Goal: Task Accomplishment & Management: Complete application form

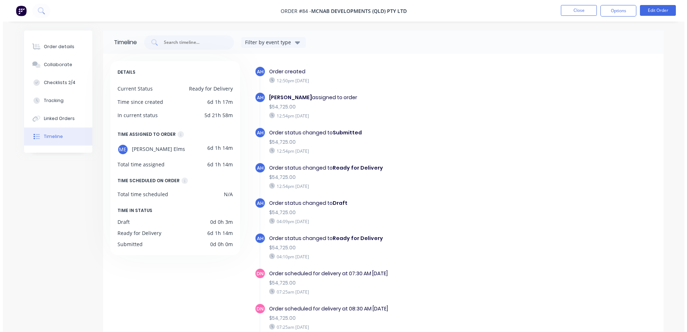
scroll to position [795, 0]
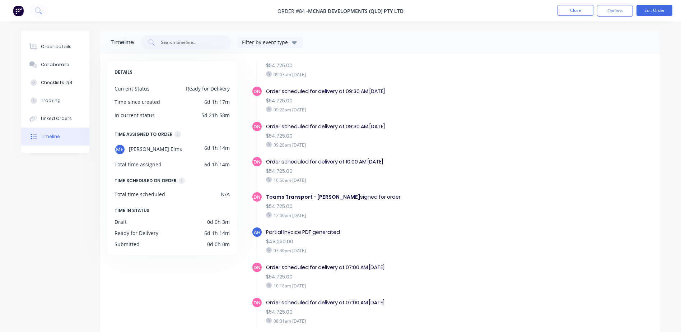
click at [22, 11] on img at bounding box center [18, 10] width 11 height 11
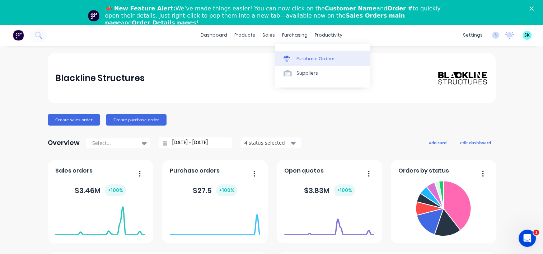
click at [290, 60] on icon at bounding box center [287, 59] width 6 height 6
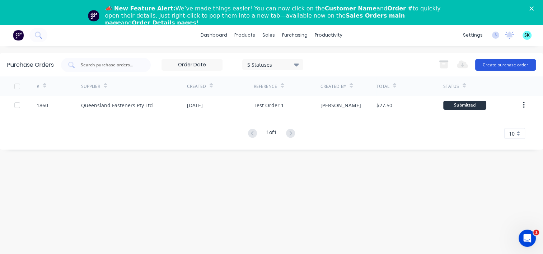
click at [495, 66] on button "Create purchase order" at bounding box center [505, 64] width 61 height 11
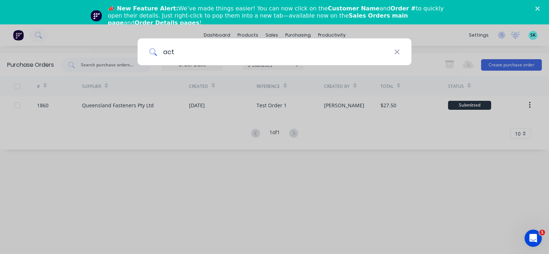
type input "acti"
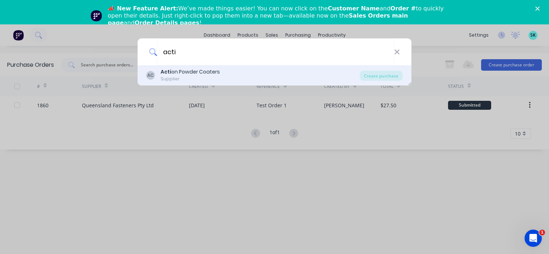
click at [220, 68] on div "AC Acti on Powder Coaters Supplier" at bounding box center [252, 75] width 213 height 14
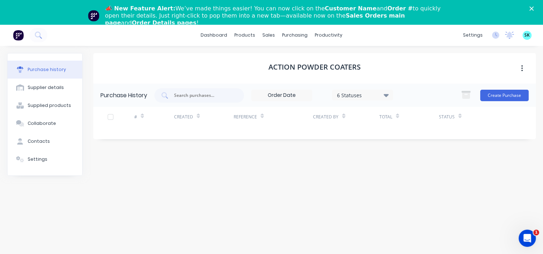
click at [520, 70] on button "button" at bounding box center [522, 68] width 17 height 13
click at [478, 65] on div "Action Powder Coaters Archive" at bounding box center [314, 68] width 443 height 31
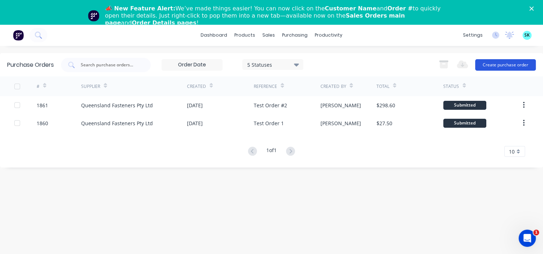
click at [498, 60] on button "Create purchase order" at bounding box center [505, 64] width 61 height 11
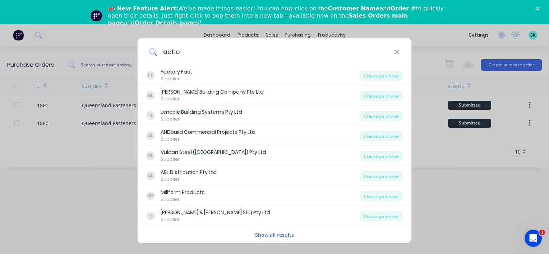
type input "action"
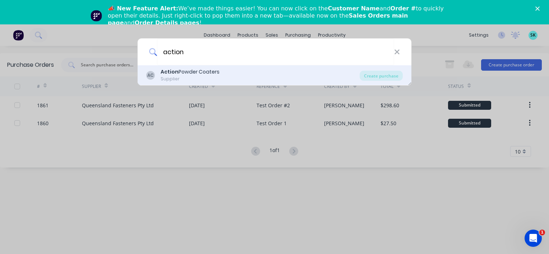
click at [302, 72] on div "AC Action Powder Coaters Supplier" at bounding box center [252, 75] width 213 height 14
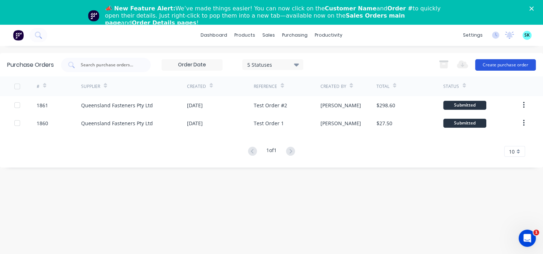
click at [486, 62] on button "Create purchase order" at bounding box center [505, 64] width 61 height 11
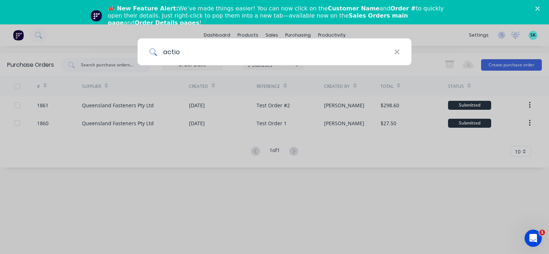
type input "action"
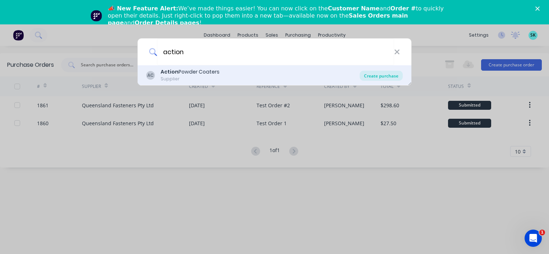
click at [371, 77] on div "Create purchase" at bounding box center [380, 76] width 43 height 10
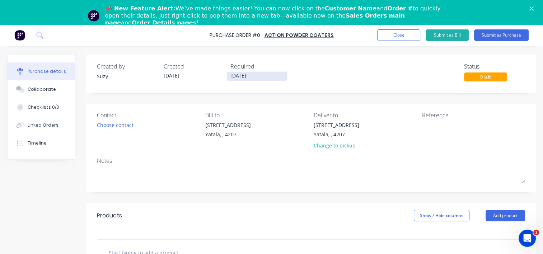
click at [256, 78] on input "[DATE]" at bounding box center [257, 76] width 60 height 9
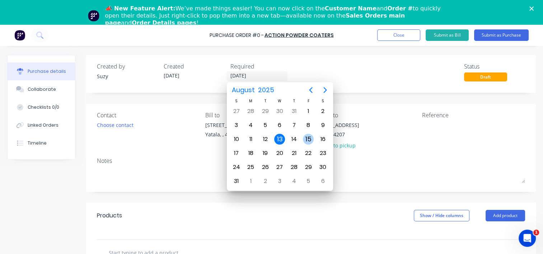
click at [306, 138] on div "15" at bounding box center [308, 139] width 11 height 11
type input "[DATE]"
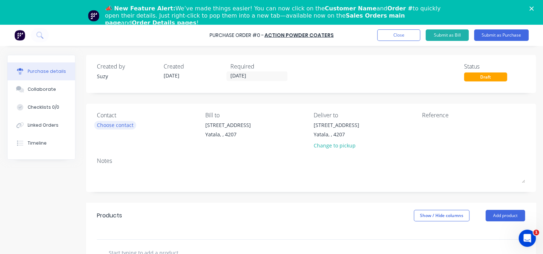
click at [115, 123] on div "Choose contact" at bounding box center [115, 125] width 37 height 8
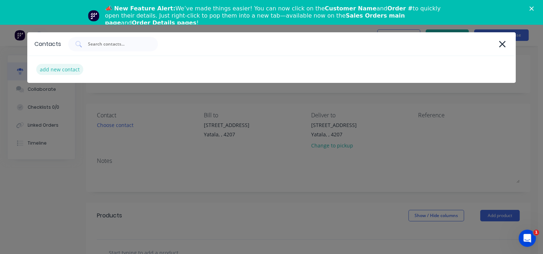
click at [64, 68] on div "add new contact" at bounding box center [59, 69] width 47 height 11
select select "AU"
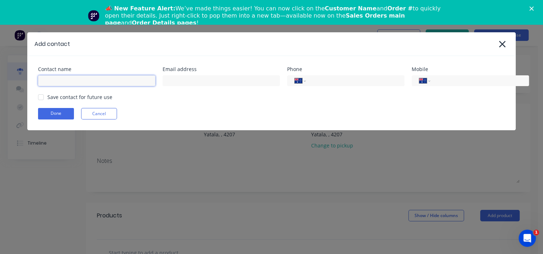
click at [80, 83] on input at bounding box center [96, 80] width 117 height 11
type input "s"
type input "Suzy"
type input "[EMAIL_ADDRESS][DOMAIN_NAME]"
click at [316, 78] on input "tel" at bounding box center [354, 81] width 86 height 8
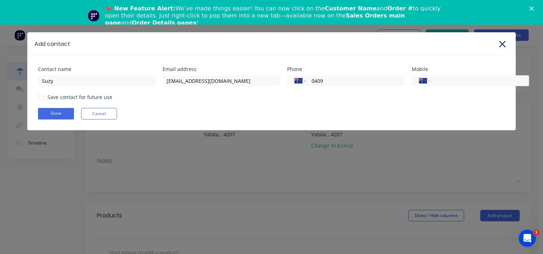
type input "0409 581 537"
click at [42, 98] on div at bounding box center [41, 97] width 14 height 14
click at [49, 112] on button "Done" at bounding box center [56, 113] width 36 height 11
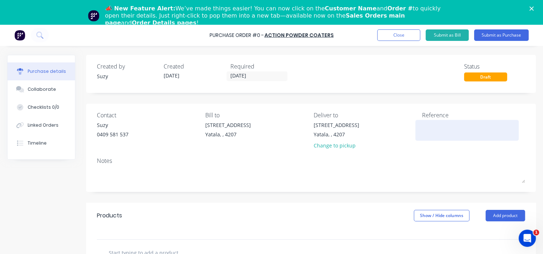
click at [435, 135] on textarea at bounding box center [467, 129] width 90 height 16
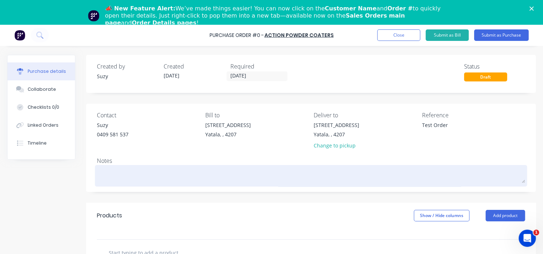
type textarea "Test Order"
type textarea "x"
type textarea "Test Order"
click at [246, 178] on textarea at bounding box center [311, 175] width 428 height 16
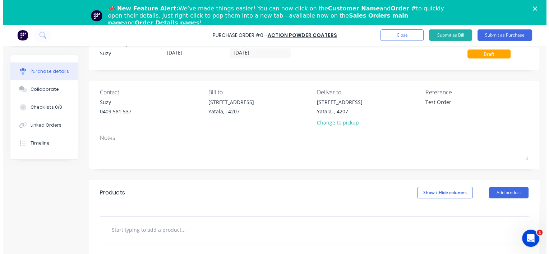
scroll to position [36, 0]
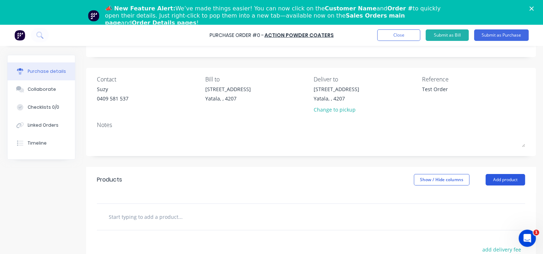
click at [506, 182] on button "Add product" at bounding box center [506, 179] width 40 height 11
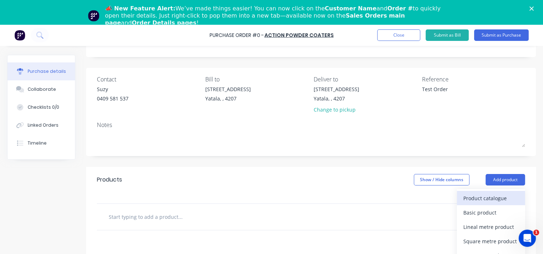
click at [500, 197] on div "Product catalogue" at bounding box center [491, 198] width 55 height 10
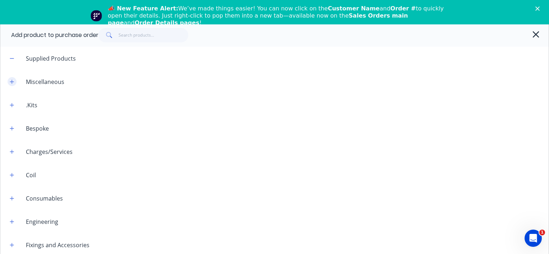
click at [13, 82] on icon "button" at bounding box center [12, 82] width 4 height 4
click at [13, 80] on icon "button" at bounding box center [12, 81] width 4 height 5
type textarea "x"
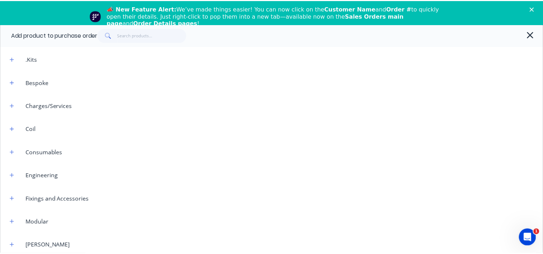
scroll to position [0, 0]
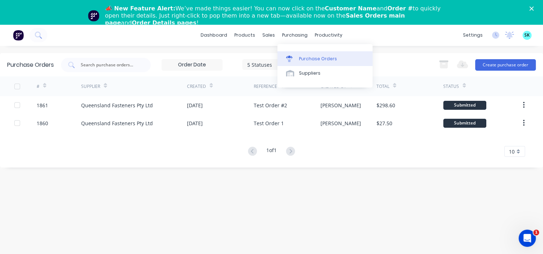
click at [302, 59] on div "Purchase Orders" at bounding box center [318, 59] width 38 height 6
click at [465, 85] on div "Status" at bounding box center [483, 86] width 78 height 20
click at [290, 65] on div "5 Statuses" at bounding box center [272, 65] width 51 height 8
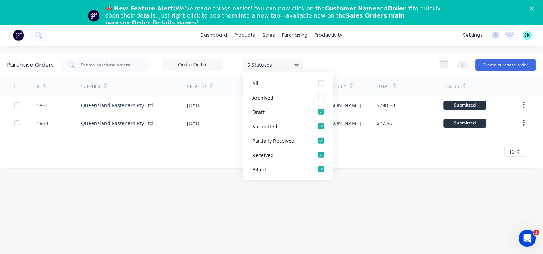
click at [316, 59] on div "5 Statuses 5 Statuses Export to Excel (XLSX) Create purchase order" at bounding box center [298, 65] width 475 height 14
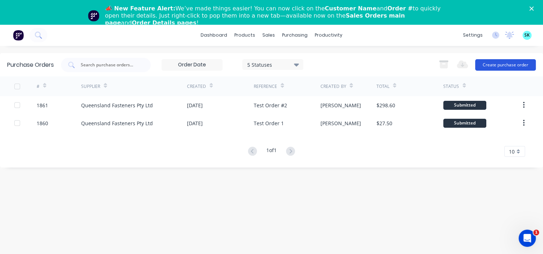
click at [497, 68] on button "Create purchase order" at bounding box center [505, 64] width 61 height 11
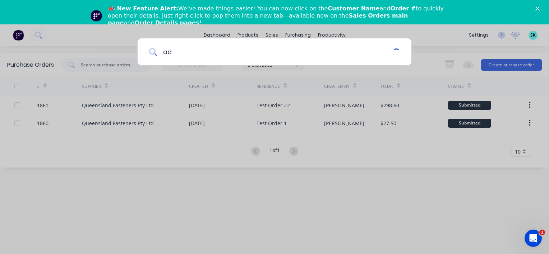
type input "adv"
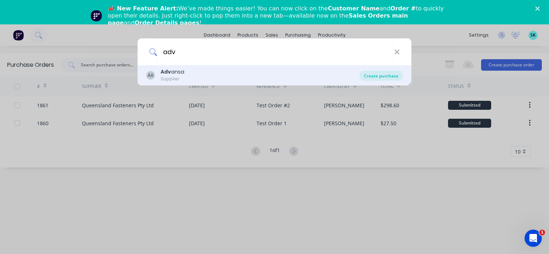
click at [381, 75] on div "Create purchase" at bounding box center [380, 76] width 43 height 10
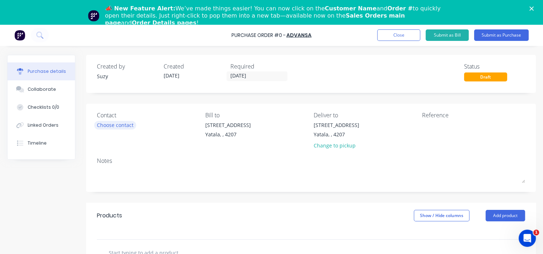
click at [123, 127] on div "Choose contact" at bounding box center [115, 125] width 37 height 8
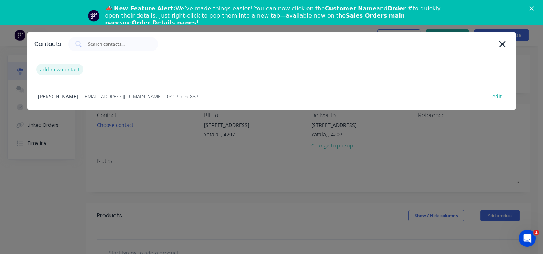
click at [65, 73] on div "add new contact" at bounding box center [59, 69] width 47 height 11
select select "AU"
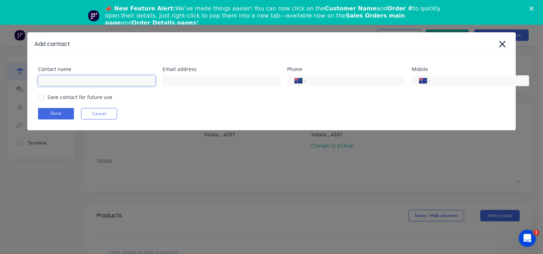
click at [70, 79] on input at bounding box center [96, 80] width 117 height 11
type input "Suzy"
type input "[EMAIL_ADDRESS][DOMAIN_NAME]"
type input "0409 581 537"
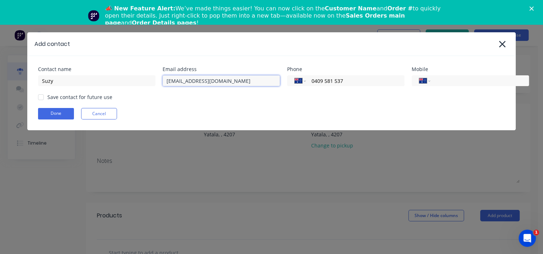
click at [40, 98] on div at bounding box center [41, 97] width 14 height 14
click at [45, 112] on button "Done" at bounding box center [56, 113] width 36 height 11
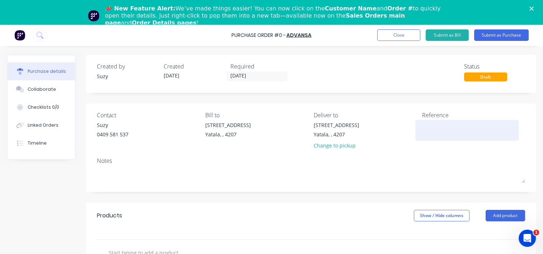
click at [444, 134] on textarea at bounding box center [467, 129] width 90 height 16
type textarea "Test"
type textarea "x"
type textarea "Test O"
type textarea "x"
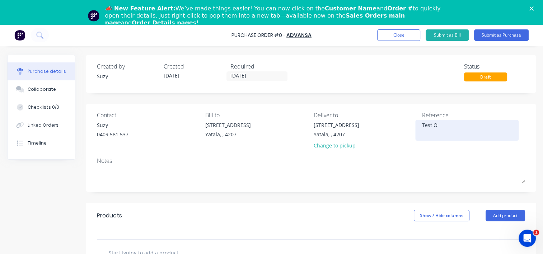
type textarea "Test Or"
type textarea "x"
type textarea "Test Ord"
type textarea "x"
type textarea "Test Orde"
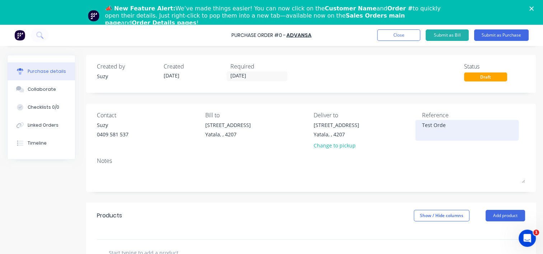
type textarea "x"
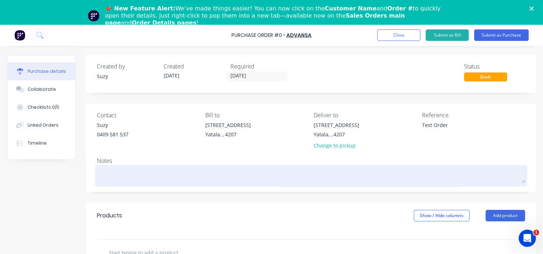
type textarea "Test Order"
type textarea "x"
type textarea "Test Order"
click at [108, 175] on textarea at bounding box center [311, 175] width 428 height 16
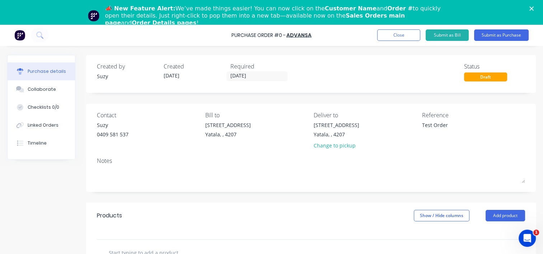
type textarea "x"
type textarea "T"
type textarea "x"
type textarea "Te"
type textarea "x"
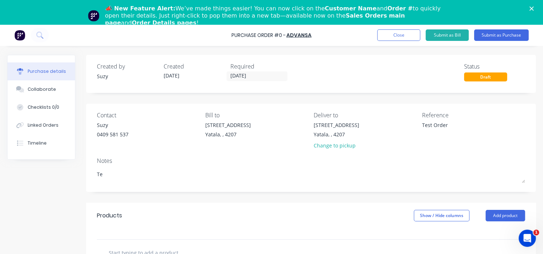
type textarea "Tes"
type textarea "x"
type textarea "Test"
type textarea "x"
type textarea "Test"
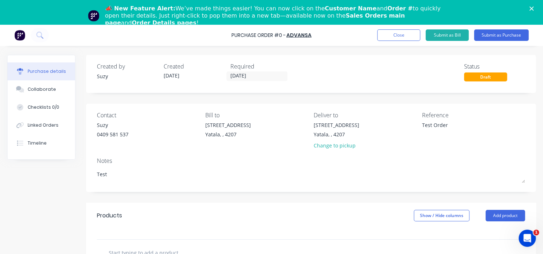
type textarea "x"
type textarea "Test O"
type textarea "x"
type textarea "Test Or"
type textarea "x"
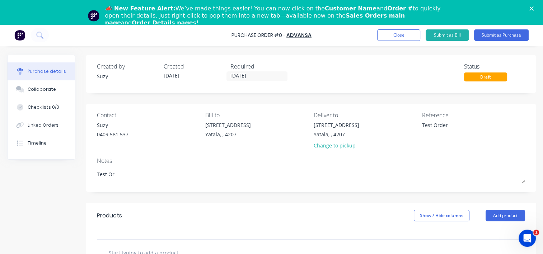
type textarea "Test Ord"
type textarea "x"
type textarea "Test Orde"
type textarea "x"
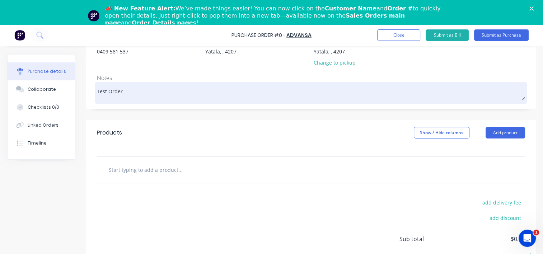
scroll to position [108, 0]
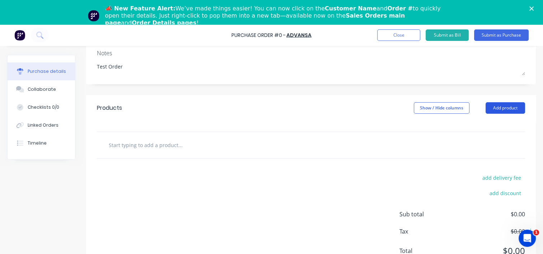
type textarea "Test Order"
click at [501, 111] on button "Add product" at bounding box center [506, 107] width 40 height 11
type textarea "x"
type textarea "Test Order"
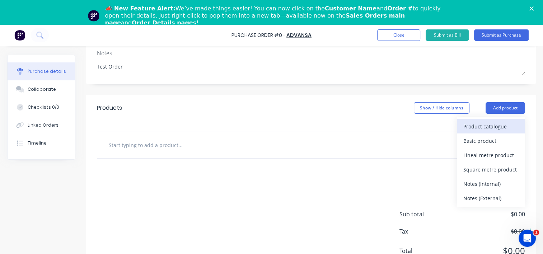
click at [495, 127] on div "Product catalogue" at bounding box center [491, 126] width 55 height 10
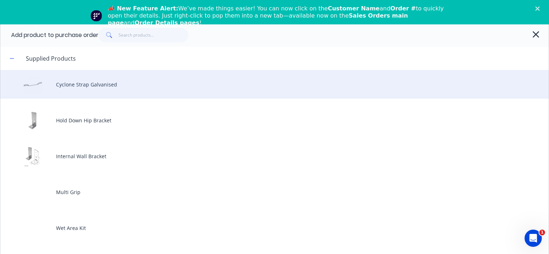
click at [48, 88] on div "Cyclone Strap Galvanised" at bounding box center [274, 84] width 548 height 29
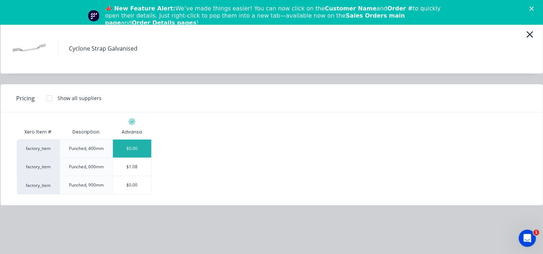
click at [128, 152] on div "$0.00" at bounding box center [132, 149] width 38 height 18
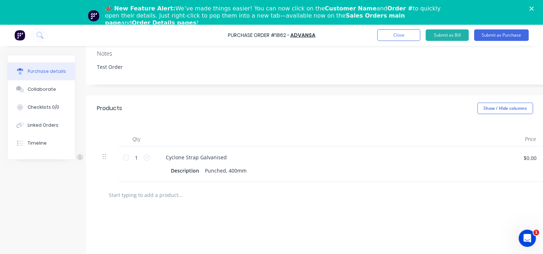
scroll to position [108, 0]
click at [141, 159] on input "1" at bounding box center [136, 157] width 14 height 11
type textarea "x"
type input "2"
type textarea "x"
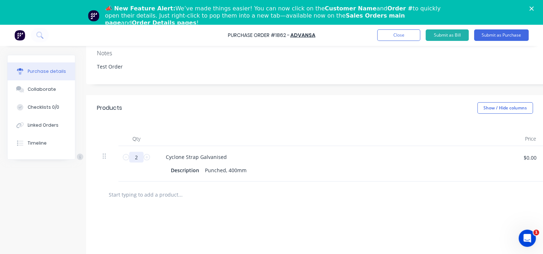
type input "20"
type textarea "x"
type input "200"
type textarea "x"
type input "2000"
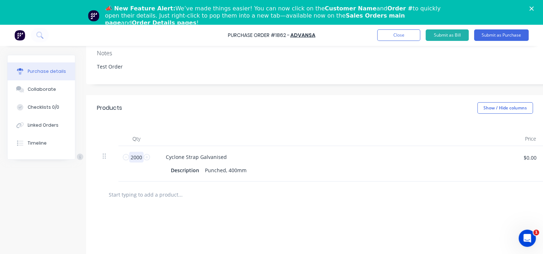
type textarea "x"
type input "2000"
click at [234, 202] on div at bounding box center [343, 195] width 492 height 26
click at [153, 197] on input "text" at bounding box center [180, 194] width 144 height 14
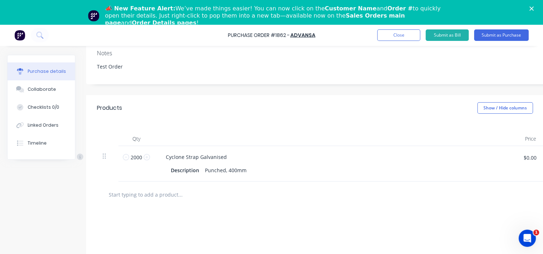
type textarea "x"
type input "C"
type textarea "x"
type input "Cy"
type textarea "x"
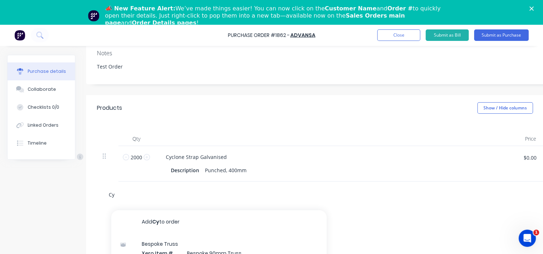
type input "Cyc"
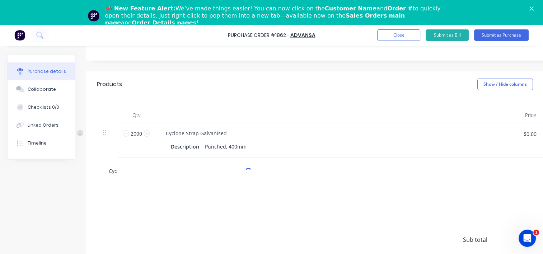
scroll to position [144, 0]
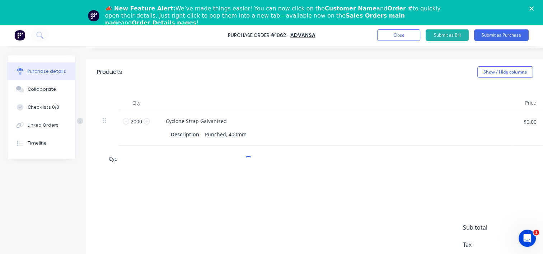
type textarea "x"
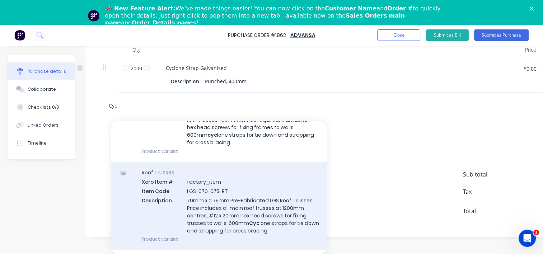
scroll to position [215, 0]
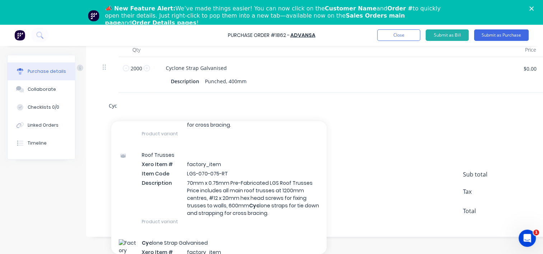
click at [134, 102] on input "Cyc" at bounding box center [180, 105] width 144 height 14
type input "Cyc"
click at [373, 106] on div "Cyc Add Cyc to order Bespoke Truss Xero Item # Bespoke 90mm Truss Item Code Z-9…" at bounding box center [343, 105] width 481 height 14
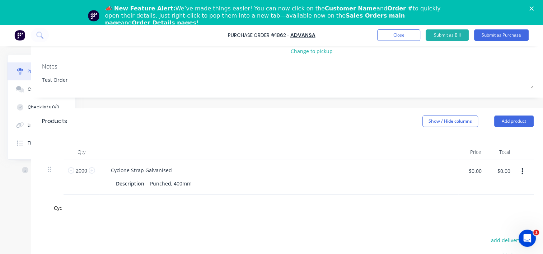
scroll to position [70, 62]
click at [512, 124] on button "Add product" at bounding box center [513, 121] width 40 height 11
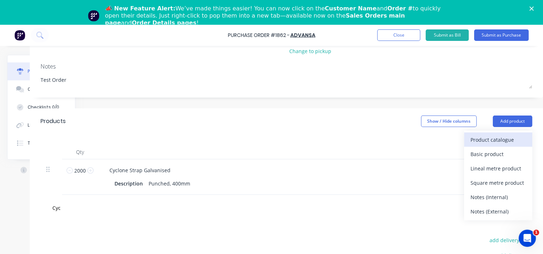
click at [498, 140] on div "Product catalogue" at bounding box center [498, 140] width 55 height 10
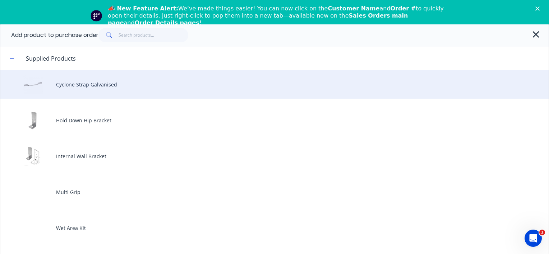
click at [114, 91] on div "Cyclone Strap Galvanised" at bounding box center [274, 84] width 548 height 29
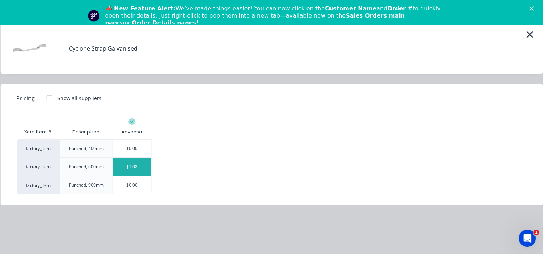
click at [127, 165] on div "$1.08" at bounding box center [132, 167] width 38 height 18
type textarea "x"
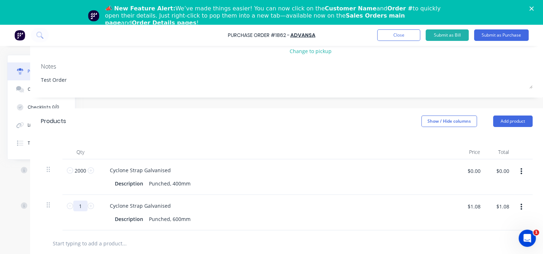
click at [83, 209] on input "1" at bounding box center [80, 206] width 14 height 11
type textarea "x"
type input "10"
type textarea "x"
type input "$10.80"
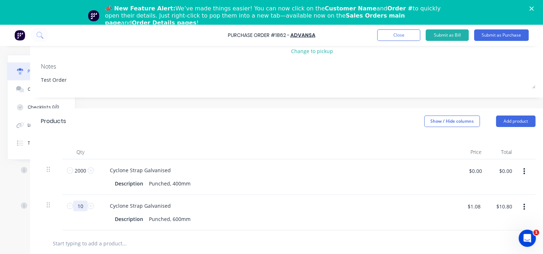
type textarea "x"
type input "100"
type textarea "x"
type input "$108.00"
type textarea "x"
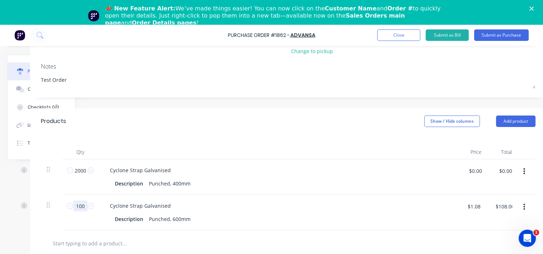
type input "1000"
type textarea "x"
type input "$1,080.00"
type input "1000"
click at [180, 135] on div "Qty Price Total 2000 2000 Cyclone Strap Galvanised Description Punched, 400mm $…" at bounding box center [291, 182] width 523 height 96
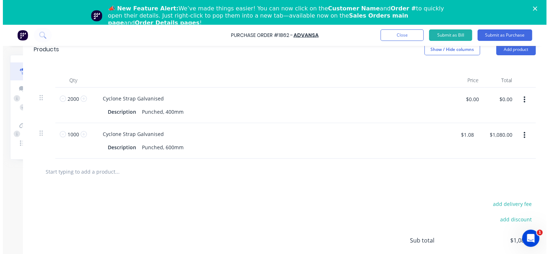
scroll to position [106, 71]
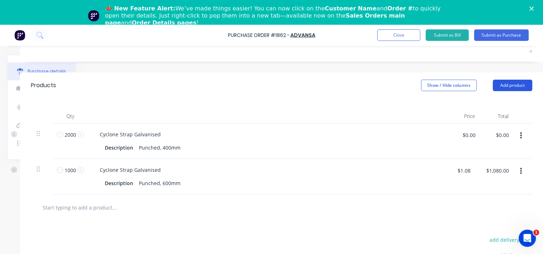
click at [502, 88] on button "Add product" at bounding box center [513, 85] width 40 height 11
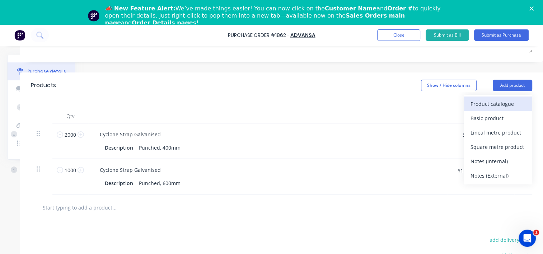
click at [499, 105] on div "Product catalogue" at bounding box center [498, 104] width 55 height 10
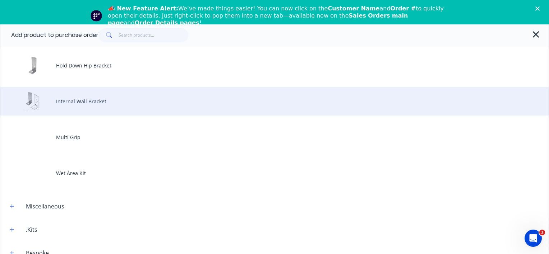
scroll to position [108, 0]
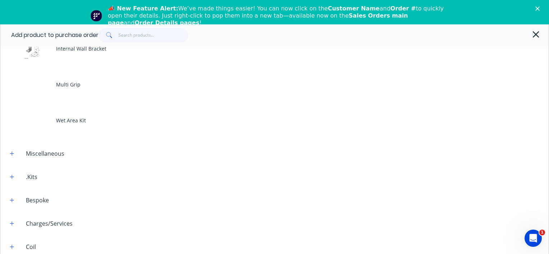
click at [48, 150] on div "Miscellaneous" at bounding box center [45, 153] width 50 height 9
click at [13, 155] on icon "button" at bounding box center [12, 153] width 4 height 5
click at [11, 153] on icon "button" at bounding box center [12, 153] width 4 height 0
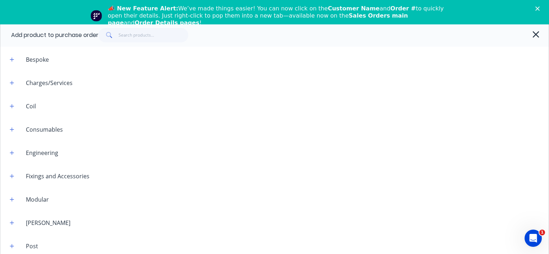
scroll to position [266, 0]
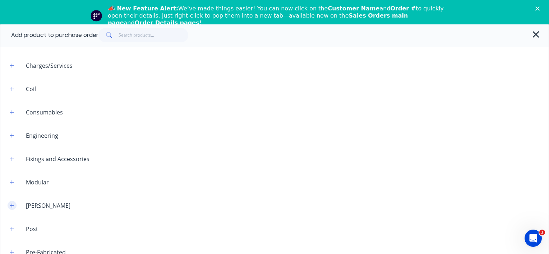
click at [11, 208] on button "button" at bounding box center [12, 205] width 9 height 9
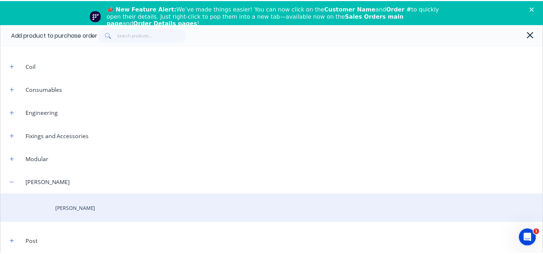
scroll to position [302, 0]
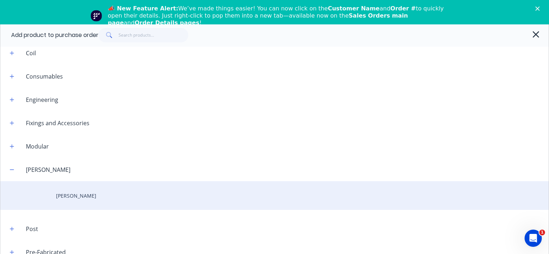
click at [63, 197] on div "[PERSON_NAME]" at bounding box center [274, 195] width 548 height 29
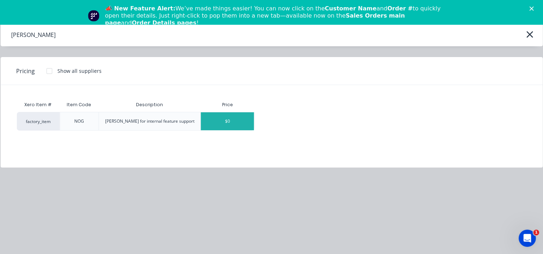
click at [226, 124] on div "$0" at bounding box center [227, 121] width 53 height 18
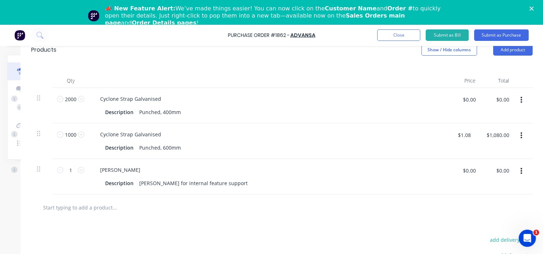
scroll to position [142, 66]
click at [73, 171] on input "1" at bounding box center [71, 169] width 14 height 11
click at [523, 171] on button "button" at bounding box center [521, 170] width 17 height 13
click at [372, 211] on div at bounding box center [282, 207] width 490 height 14
click at [463, 171] on input "$0.00" at bounding box center [470, 169] width 22 height 11
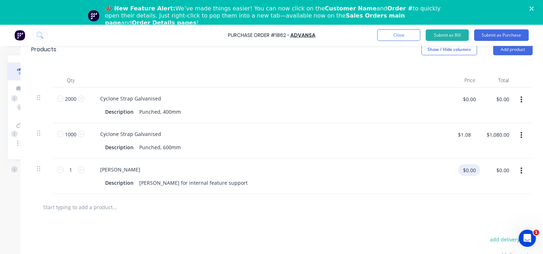
type textarea "x"
type input "10"
type textarea "x"
type input "$10.00"
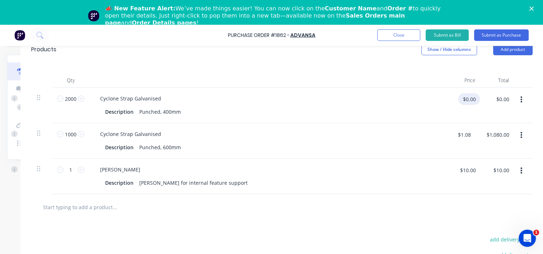
type textarea "x"
click at [461, 101] on input "$0.00" at bounding box center [470, 98] width 22 height 11
type input "0.02"
type textarea "x"
type input "$0.02"
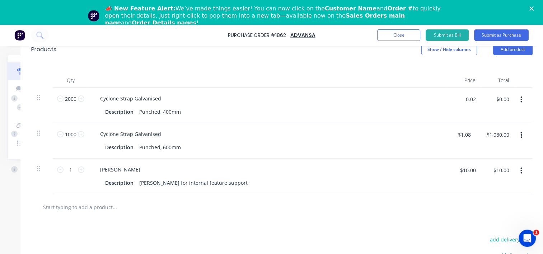
type input "$40.00"
click at [379, 208] on div at bounding box center [282, 207] width 490 height 14
click at [504, 50] on button "Add product" at bounding box center [513, 49] width 40 height 11
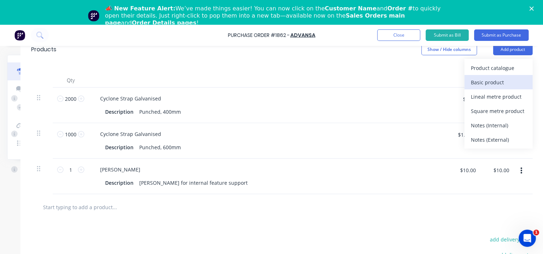
click at [493, 80] on div "Basic product" at bounding box center [498, 82] width 55 height 10
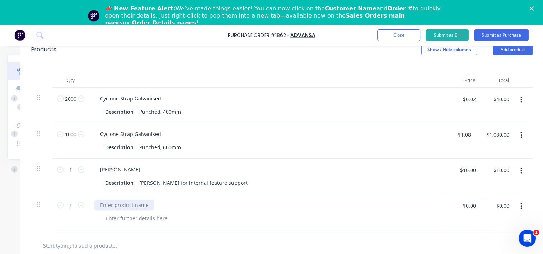
type textarea "x"
click at [138, 205] on div at bounding box center [124, 205] width 60 height 10
type textarea "x"
click at [135, 220] on div at bounding box center [136, 218] width 73 height 10
click at [117, 219] on div "Pink sticky" at bounding box center [118, 218] width 36 height 10
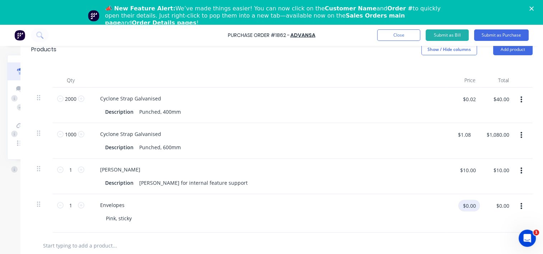
type textarea "x"
click at [474, 205] on input "$0.00" at bounding box center [470, 205] width 22 height 11
type input ".50"
type textarea "x"
type input "$0.50"
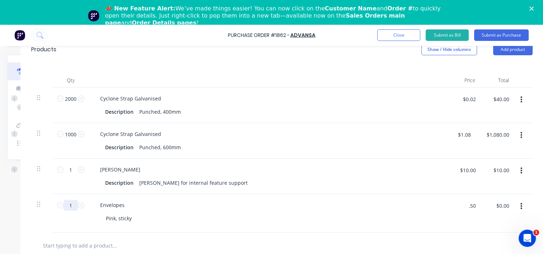
type input "$0.50"
click at [69, 207] on input "1" at bounding box center [71, 205] width 14 height 11
type textarea "x"
type input "2"
type textarea "x"
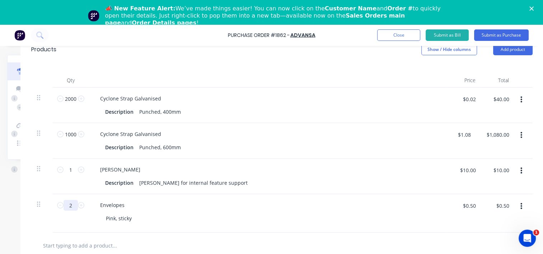
type input "$1.00"
type textarea "x"
type input "20"
type textarea "x"
type input "$10.00"
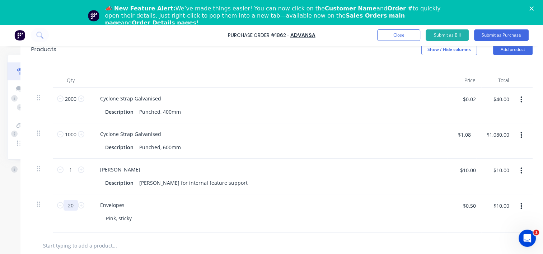
type input "20"
click at [117, 237] on div at bounding box center [282, 246] width 502 height 26
click at [252, 231] on div "Envelopes Pink, sticky" at bounding box center [268, 213] width 359 height 38
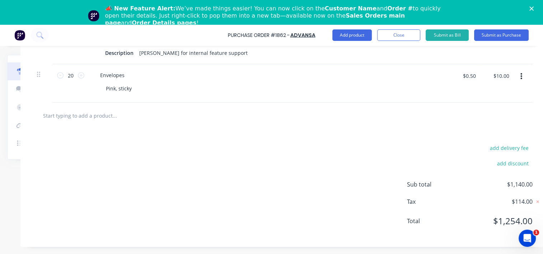
scroll to position [241, 66]
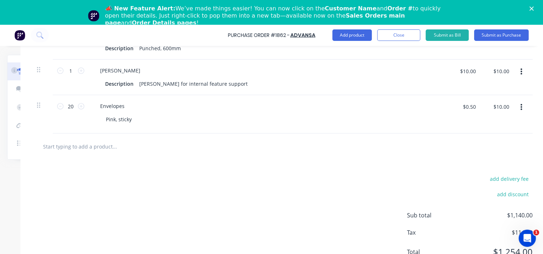
click at [77, 144] on input "text" at bounding box center [115, 146] width 144 height 14
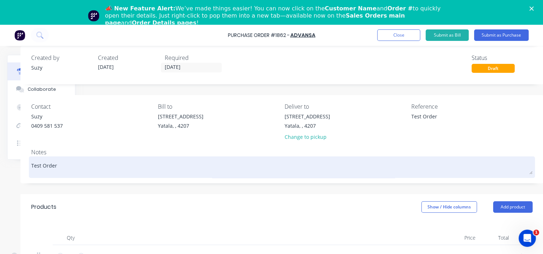
scroll to position [0, 0]
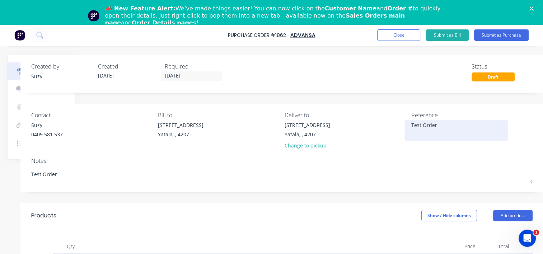
click at [430, 129] on textarea "Test Order" at bounding box center [457, 129] width 90 height 16
type textarea "x"
click at [455, 131] on textarea "Test Order" at bounding box center [457, 129] width 90 height 16
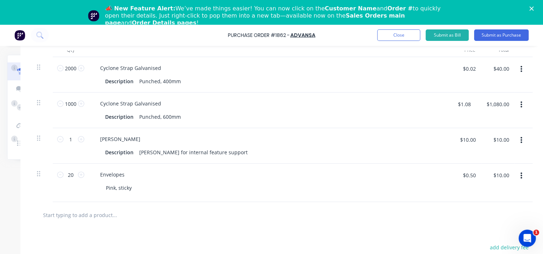
scroll to position [215, 66]
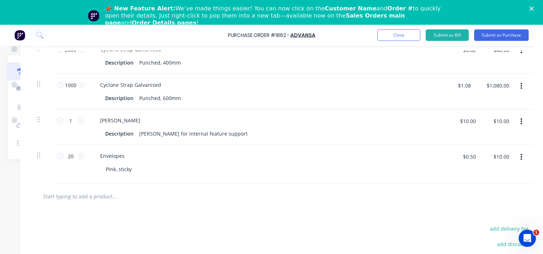
type textarea "Test Order Job number B1234"
type textarea "x"
type textarea "Test Order Job number B1234"
click at [153, 195] on input "text" at bounding box center [115, 196] width 144 height 14
type textarea "x"
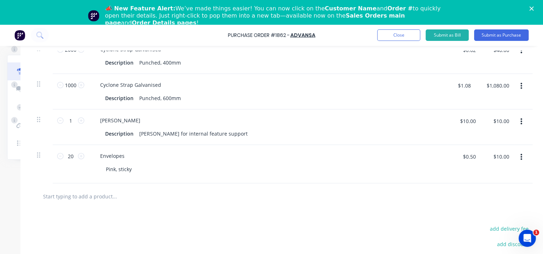
type input "D"
type textarea "x"
type input "De"
type textarea "x"
type input "Del"
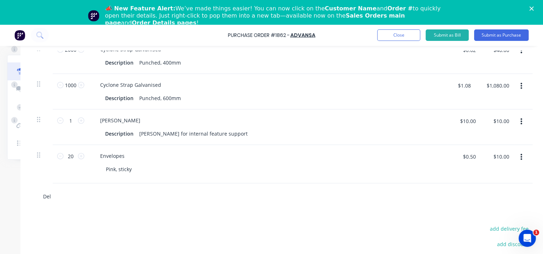
type textarea "x"
type input "Deli"
type textarea "x"
type input "Deliv"
type textarea "x"
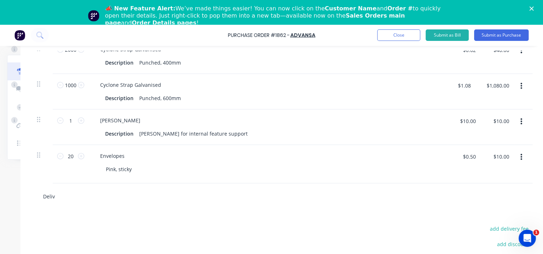
type input "Delive"
type textarea "x"
type input "Deliver"
type textarea "x"
type input "Delivery"
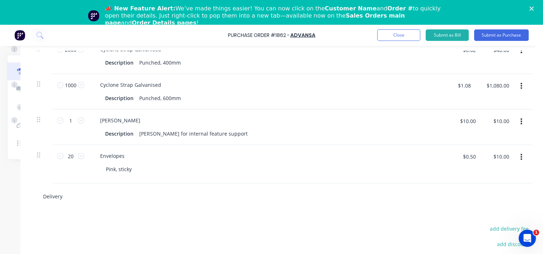
type textarea "x"
type input "Delivery"
type textarea "x"
type input "Delivery t"
type textarea "x"
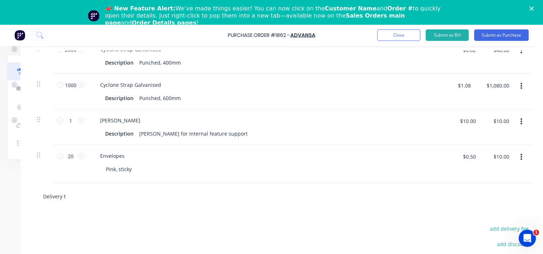
type input "Delivery to"
type textarea "x"
type input "Delivery to"
type textarea "x"
type input "Delivery to D"
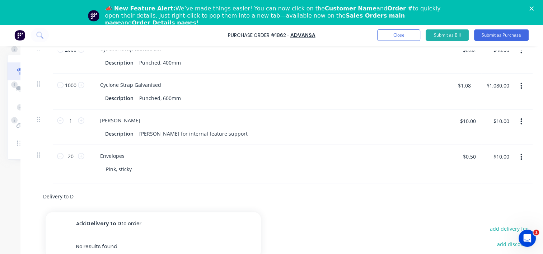
type textarea "x"
type input "Delivery to De"
type textarea "x"
type input "Delivery to Del"
type textarea "x"
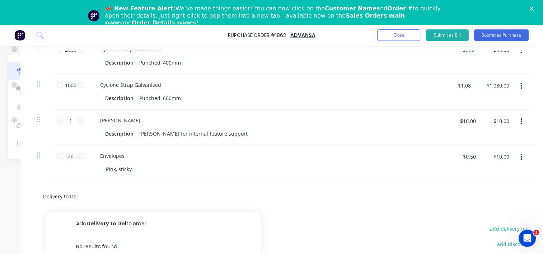
type input "Delivery to Deli"
type textarea "x"
type input "Delivery to [GEOGRAPHIC_DATA]"
type textarea "x"
type input "Delivery to Delive"
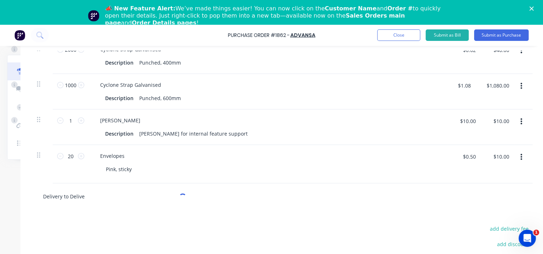
type textarea "x"
type input "Delivery to Deliver"
type textarea "x"
type input "Delivery to Delivery"
type textarea "x"
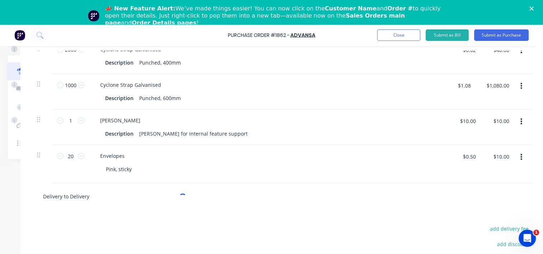
type input "Delivery to Deliver"
type textarea "x"
type input "Delivery to Delive"
type textarea "x"
type input "Delivery to [GEOGRAPHIC_DATA]"
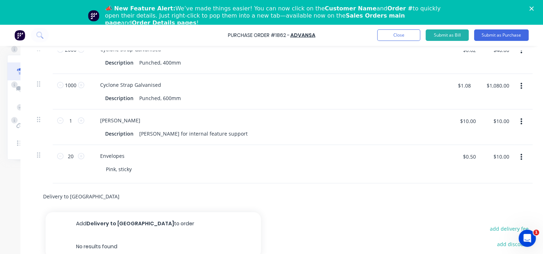
type textarea "x"
type input "Delivery to Deli"
type textarea "x"
type input "Delivery to Del"
type textarea "x"
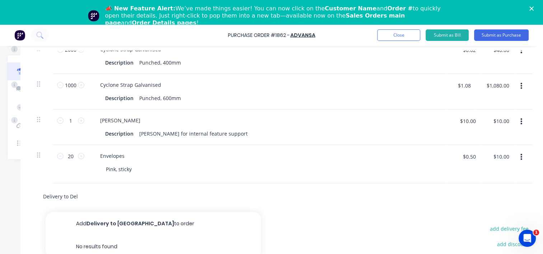
type input "Delivery to De"
type textarea "x"
type input "Delivery to D"
type textarea "x"
type input "Delivery to"
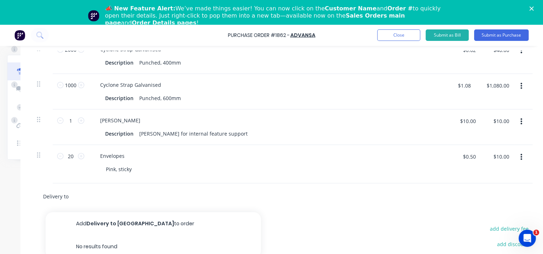
type textarea "x"
type input "Delivery to"
type textarea "x"
type input "Delivery t"
type textarea "x"
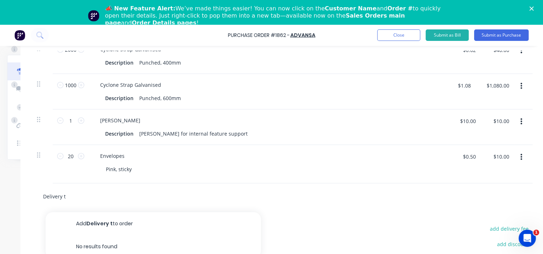
type input "Delivery"
type textarea "x"
type input "Delivery"
type textarea "x"
type input "Deliver"
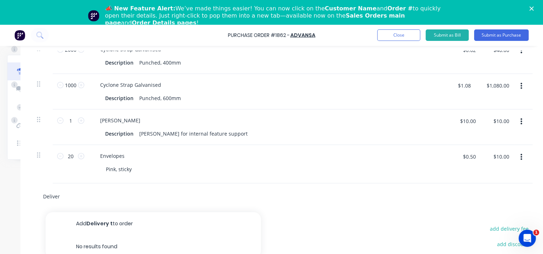
type textarea "x"
type input "Delive"
type textarea "x"
type input "Deliv"
type textarea "x"
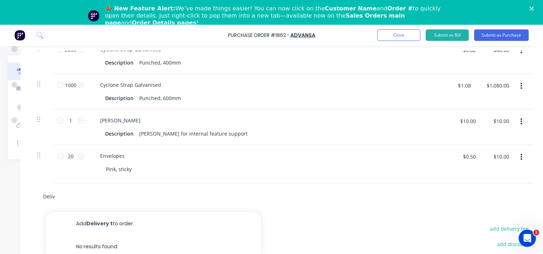
type input "Deli"
type textarea "x"
type input "Del"
type textarea "x"
type input "D"
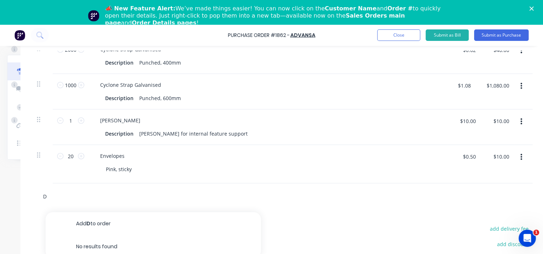
type textarea "x"
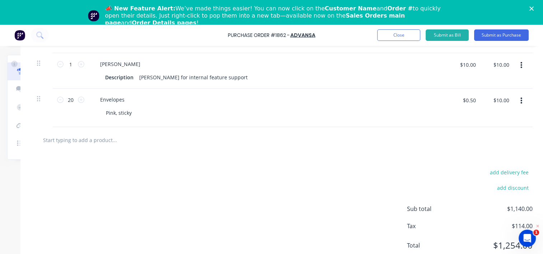
scroll to position [277, 66]
click at [189, 208] on div "add delivery fee add discount Sub total $1,140.00 Tax $114.00 Total $1,254.00" at bounding box center [281, 212] width 523 height 118
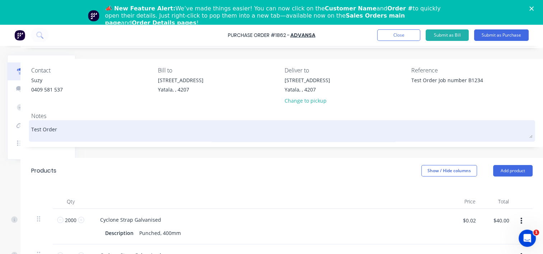
scroll to position [25, 66]
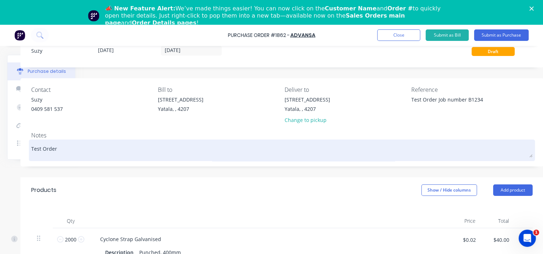
click at [71, 154] on textarea "Test Order" at bounding box center [282, 149] width 502 height 16
drag, startPoint x: 101, startPoint y: 150, endPoint x: 32, endPoint y: 152, distance: 69.3
click at [32, 152] on textarea "Test Order" at bounding box center [282, 149] width 502 height 16
type textarea "x"
type textarea "D"
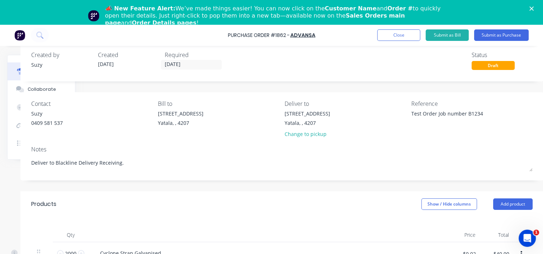
scroll to position [0, 0]
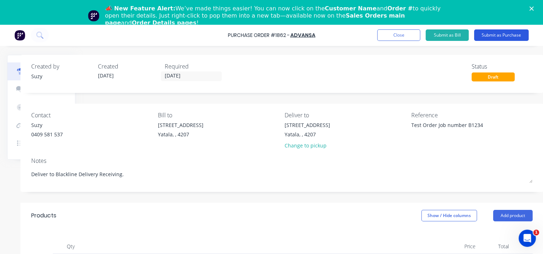
click at [492, 36] on button "Submit as Purchase" at bounding box center [501, 34] width 55 height 11
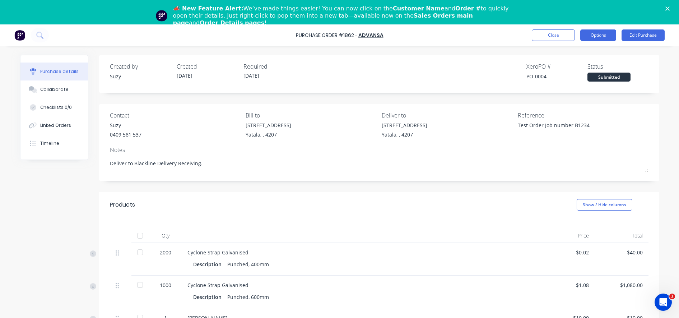
click at [548, 37] on button "Options" at bounding box center [598, 34] width 36 height 11
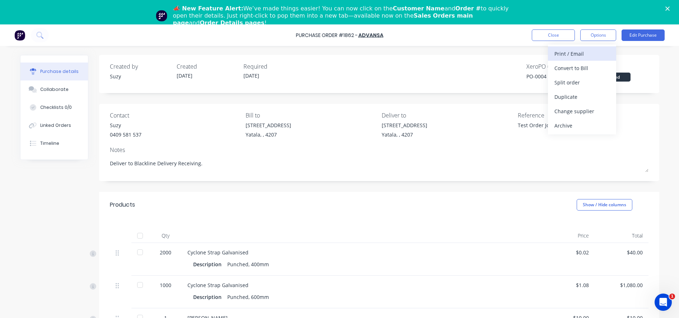
click at [548, 56] on div "Print / Email" at bounding box center [582, 53] width 55 height 10
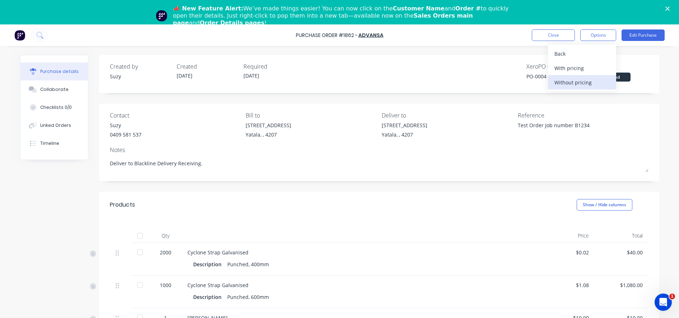
click at [548, 83] on div "Without pricing" at bounding box center [582, 82] width 55 height 10
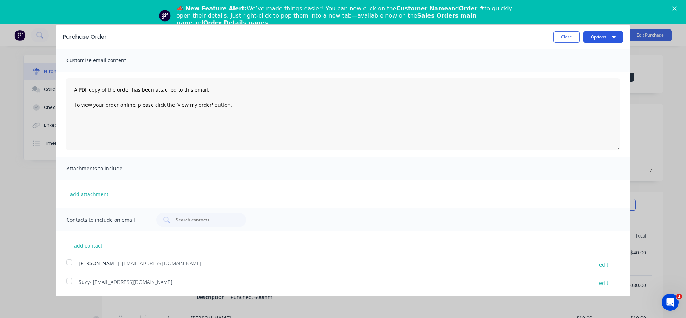
click at [548, 38] on button "Options" at bounding box center [603, 36] width 40 height 11
click at [548, 69] on div "Email" at bounding box center [588, 69] width 55 height 10
click at [548, 41] on button "Close" at bounding box center [566, 36] width 26 height 11
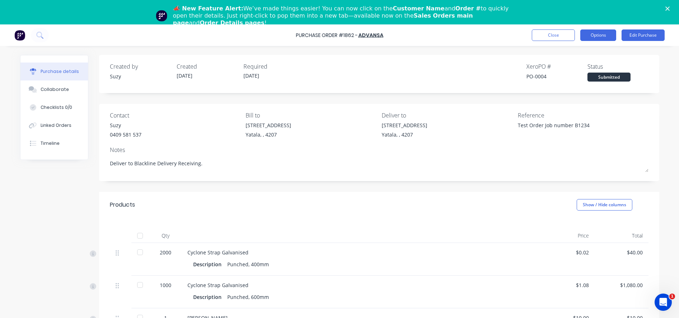
click at [548, 37] on button "Options" at bounding box center [598, 34] width 36 height 11
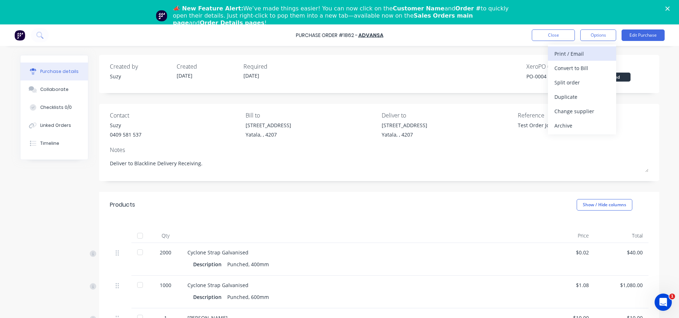
click at [548, 52] on div "Print / Email" at bounding box center [582, 53] width 55 height 10
click at [548, 65] on div "With pricing" at bounding box center [582, 68] width 55 height 10
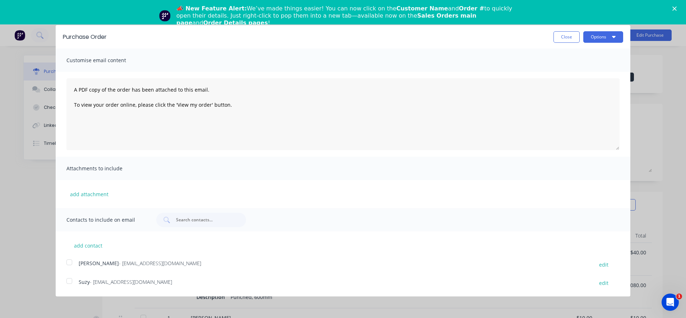
click at [68, 254] on div at bounding box center [69, 281] width 14 height 14
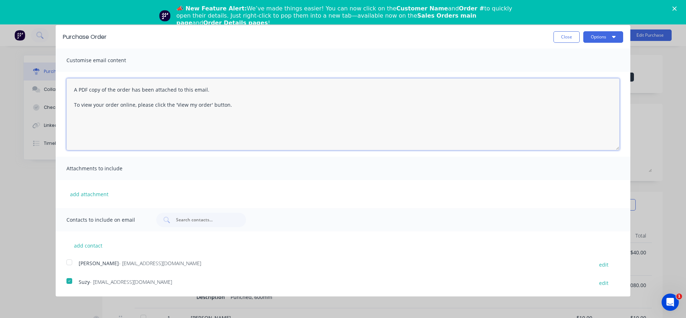
drag, startPoint x: 249, startPoint y: 113, endPoint x: 64, endPoint y: 77, distance: 188.8
click at [64, 77] on div "A PDF copy of the order has been attached to this email. To view your order onl…" at bounding box center [343, 114] width 575 height 85
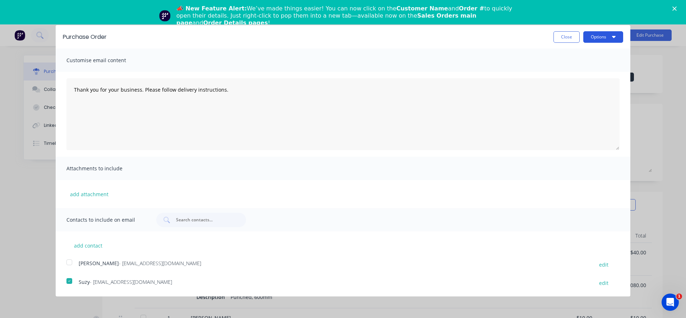
click at [548, 39] on button "Options" at bounding box center [603, 36] width 40 height 11
click at [548, 68] on div "Email" at bounding box center [588, 69] width 55 height 10
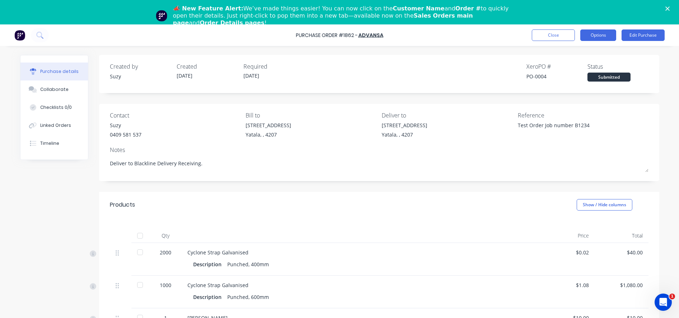
click at [548, 37] on button "Options" at bounding box center [598, 34] width 36 height 11
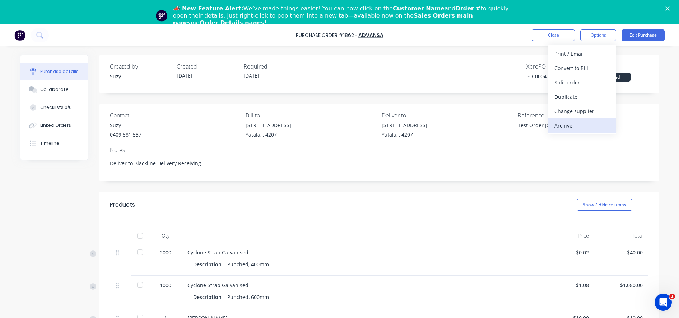
click at [548, 123] on div "Archive" at bounding box center [582, 125] width 55 height 10
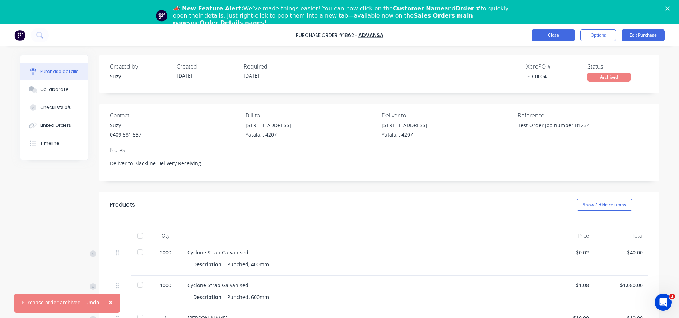
click at [548, 38] on button "Close" at bounding box center [553, 34] width 43 height 11
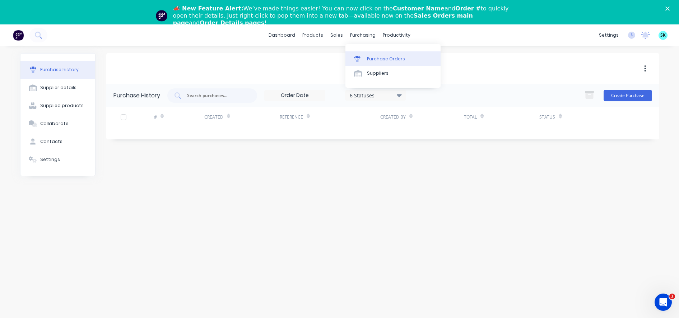
click at [363, 61] on div at bounding box center [359, 59] width 11 height 6
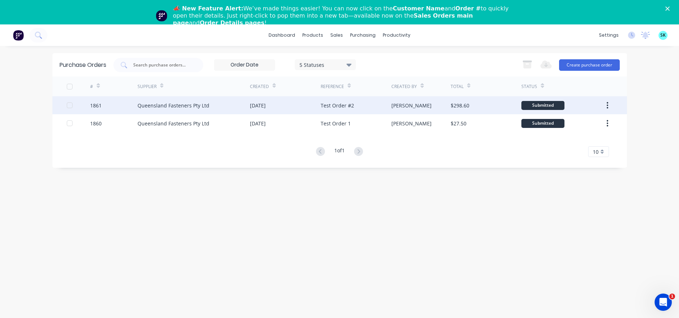
click at [548, 103] on icon "button" at bounding box center [607, 105] width 1 height 6
click at [548, 127] on div "Archive" at bounding box center [582, 124] width 55 height 10
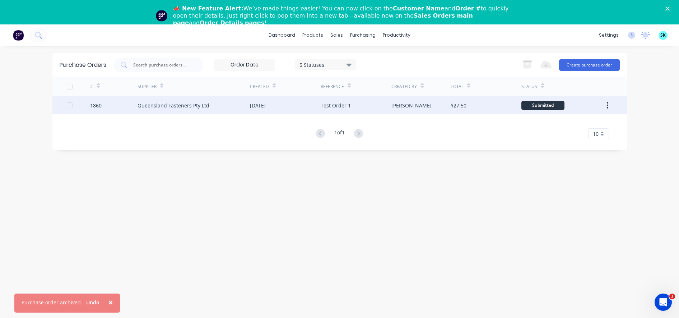
click at [548, 108] on button "button" at bounding box center [607, 105] width 17 height 13
click at [548, 125] on div "Archive" at bounding box center [582, 124] width 55 height 10
